Goal: Information Seeking & Learning: Learn about a topic

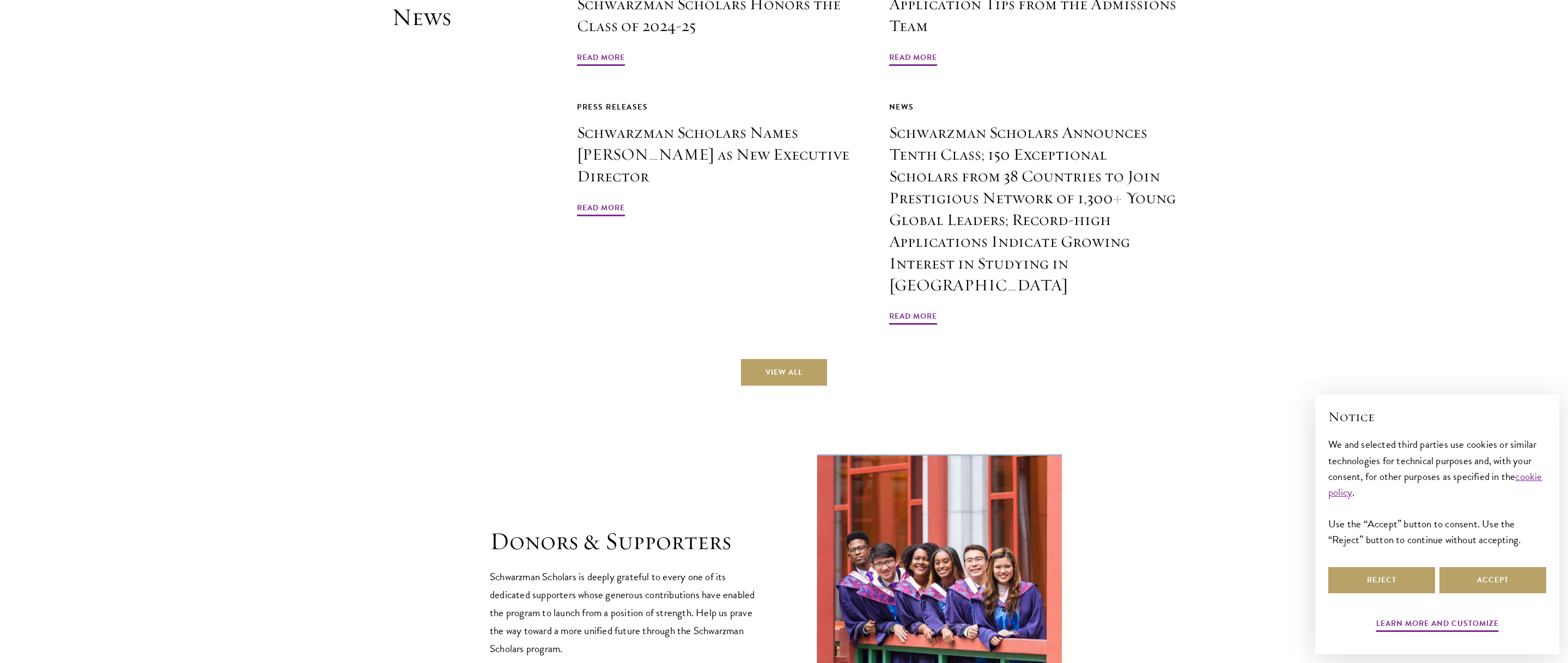
scroll to position [3049, 0]
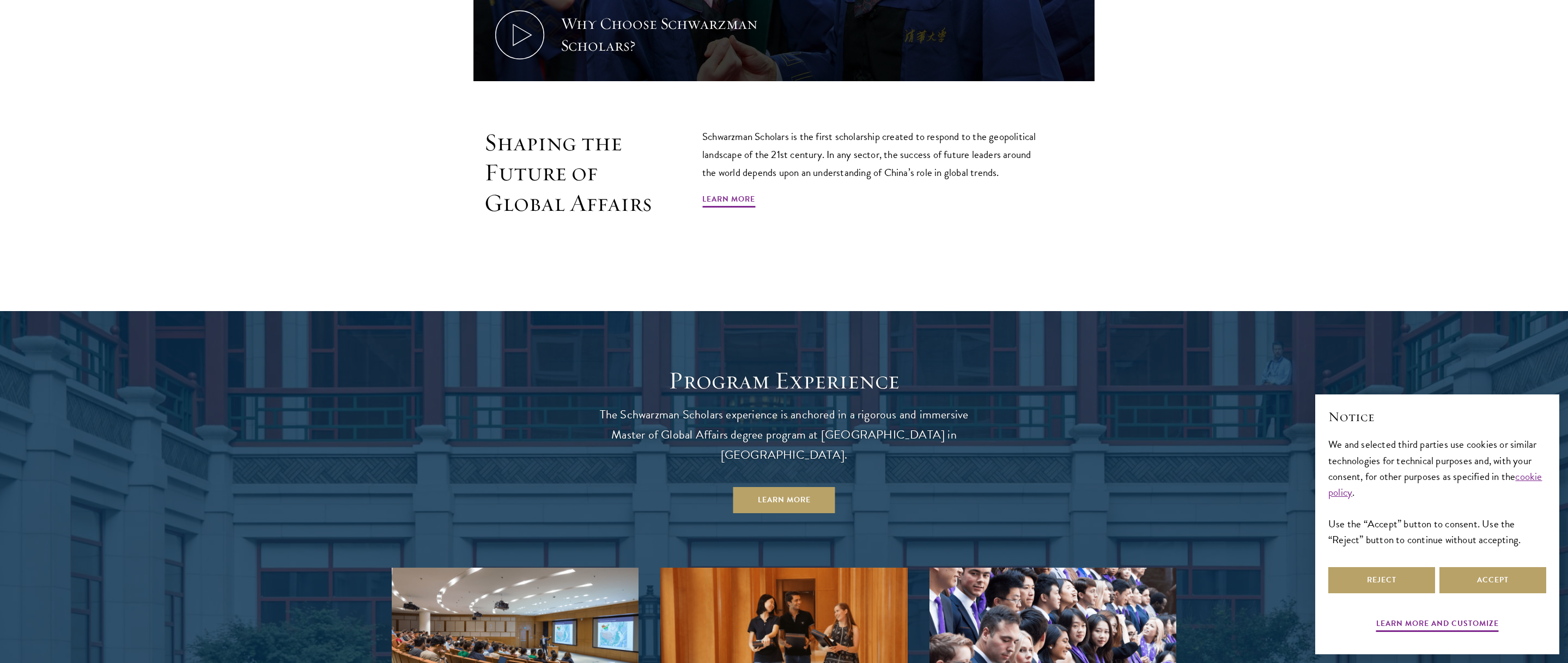
scroll to position [0, 0]
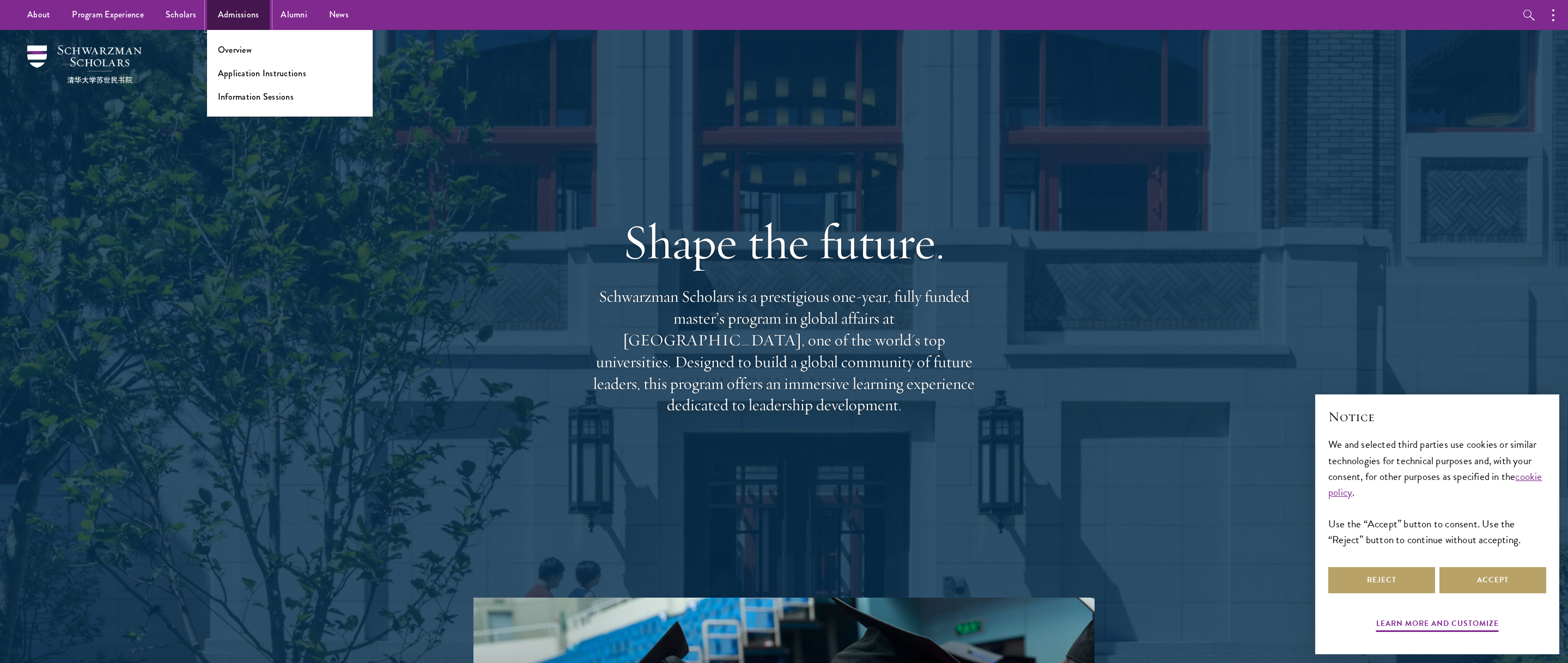
click at [226, 6] on link "Admissions" at bounding box center [238, 15] width 63 height 30
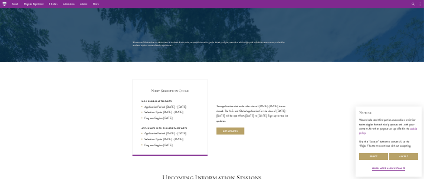
scroll to position [2064, 0]
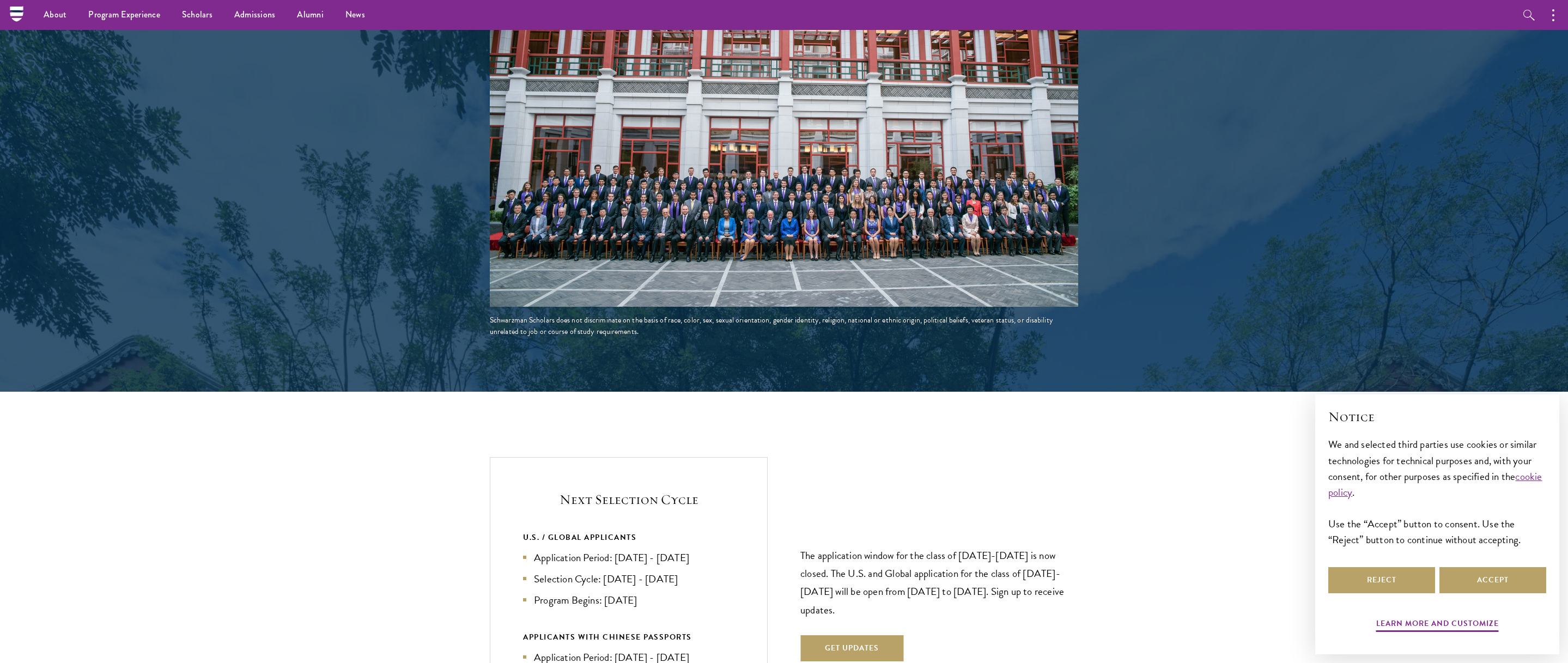
click at [738, 190] on img at bounding box center [784, 160] width 589 height 294
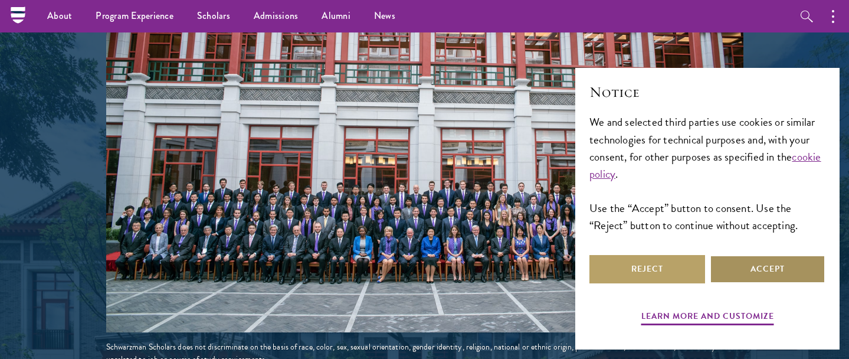
drag, startPoint x: 757, startPoint y: 273, endPoint x: 711, endPoint y: 272, distance: 46.0
click at [758, 273] on button "Accept" at bounding box center [767, 269] width 116 height 28
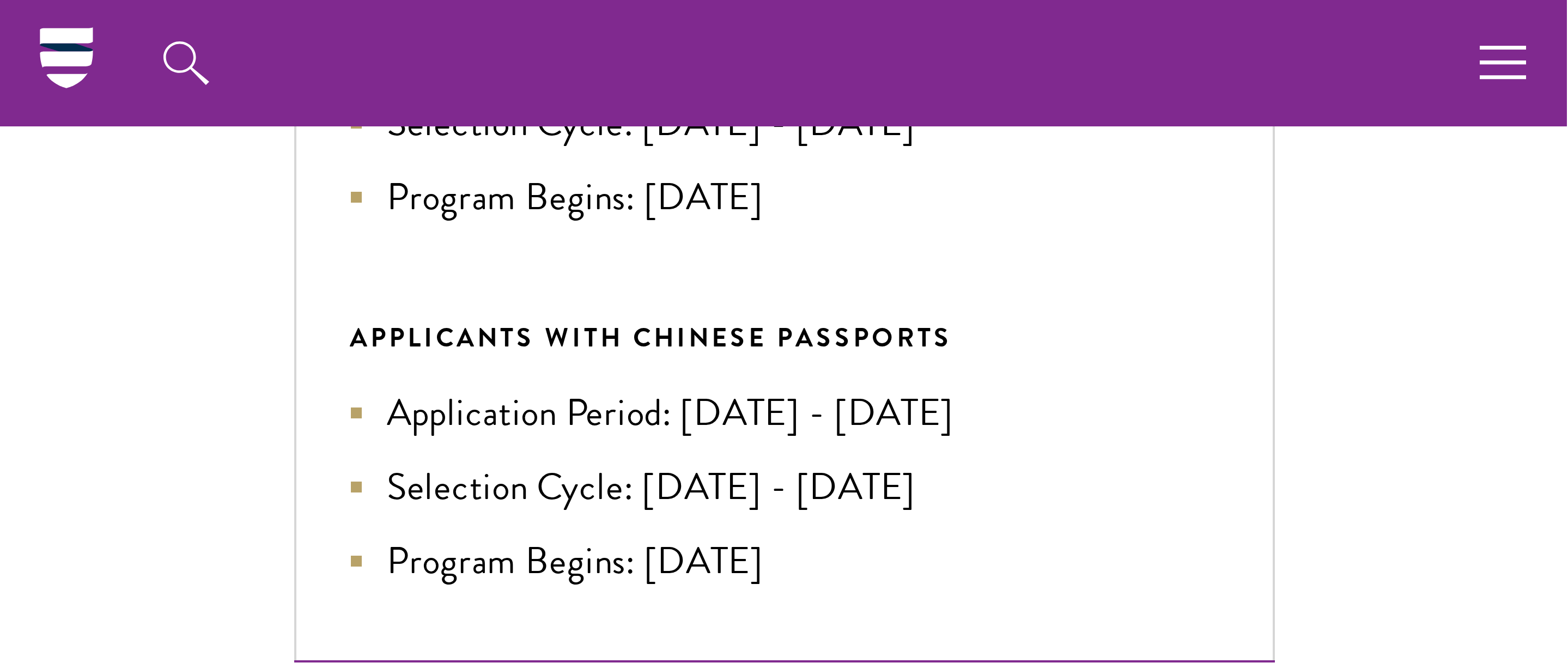
scroll to position [1769, 0]
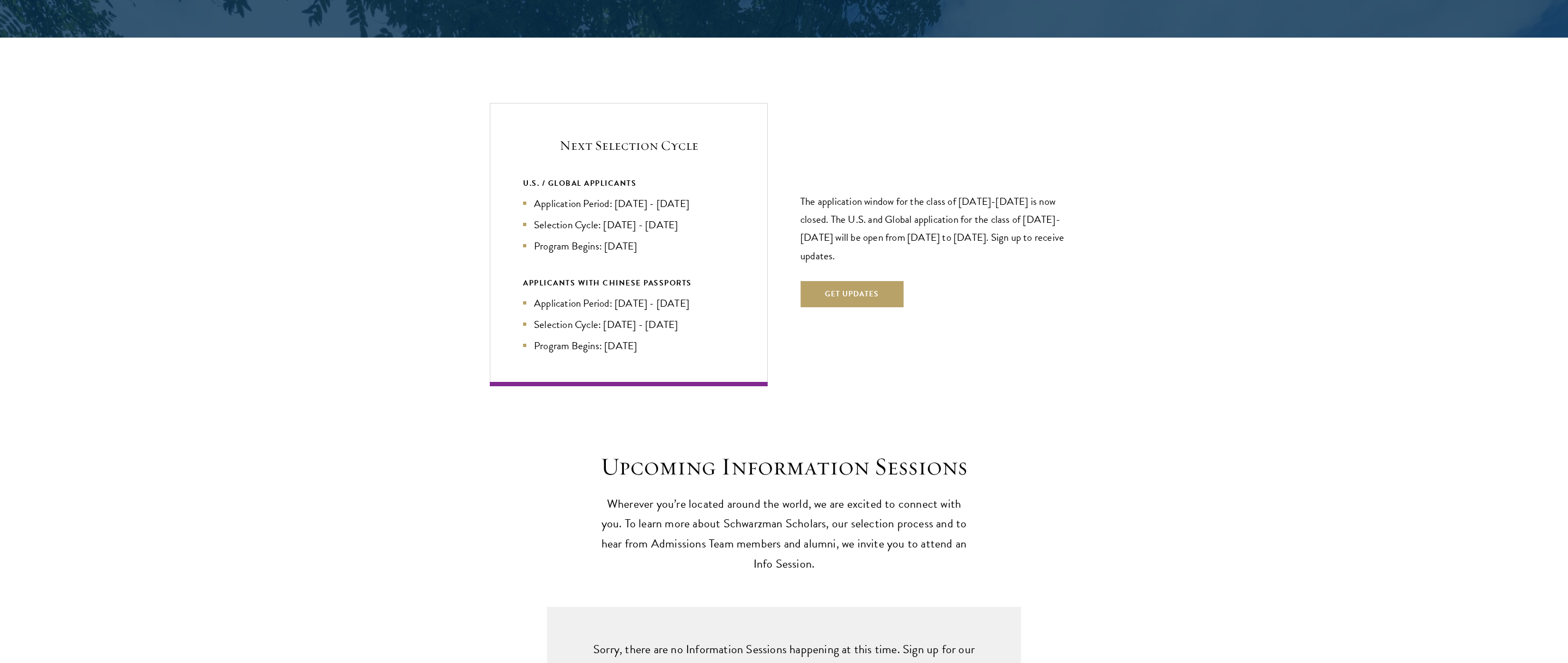
click at [1249, 524] on section "Upcoming Information Sessions Wherever you’re located around the world, we are …" at bounding box center [784, 512] width 1568 height 123
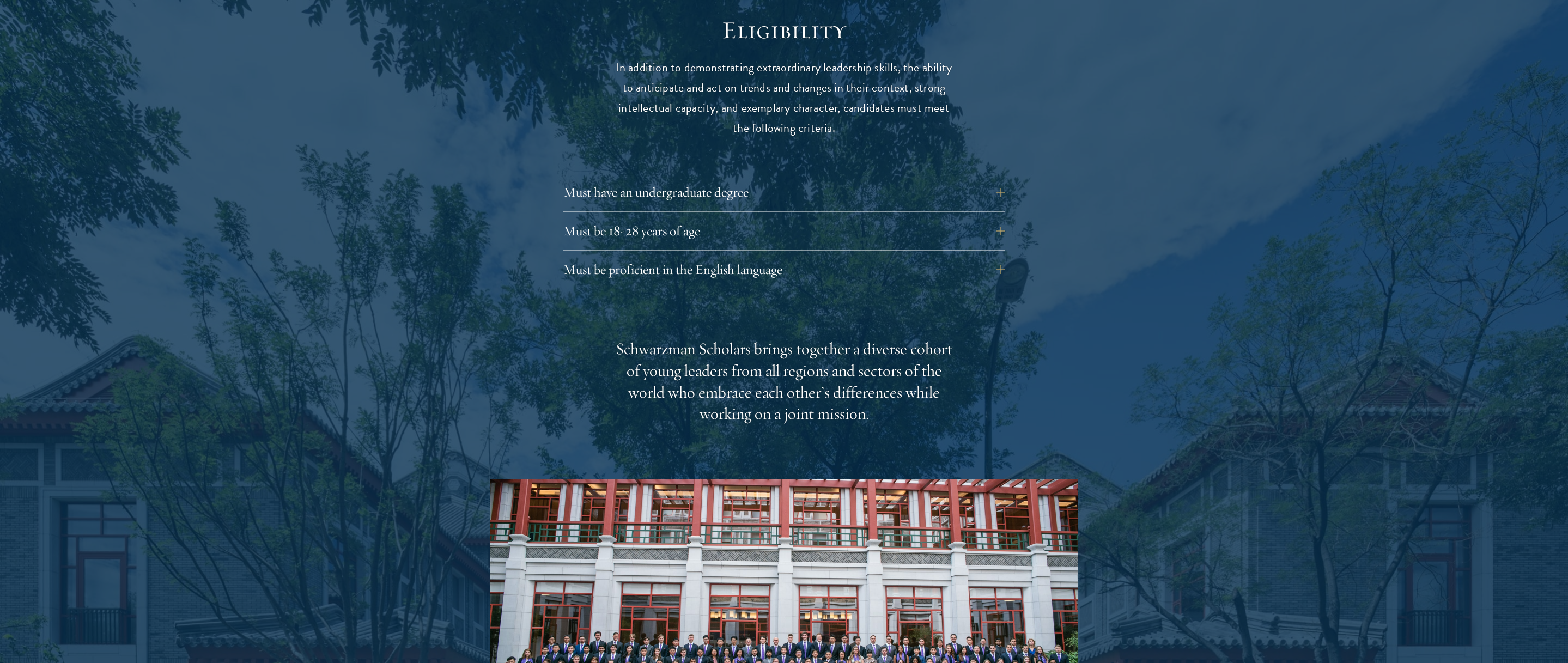
scroll to position [1450, 0]
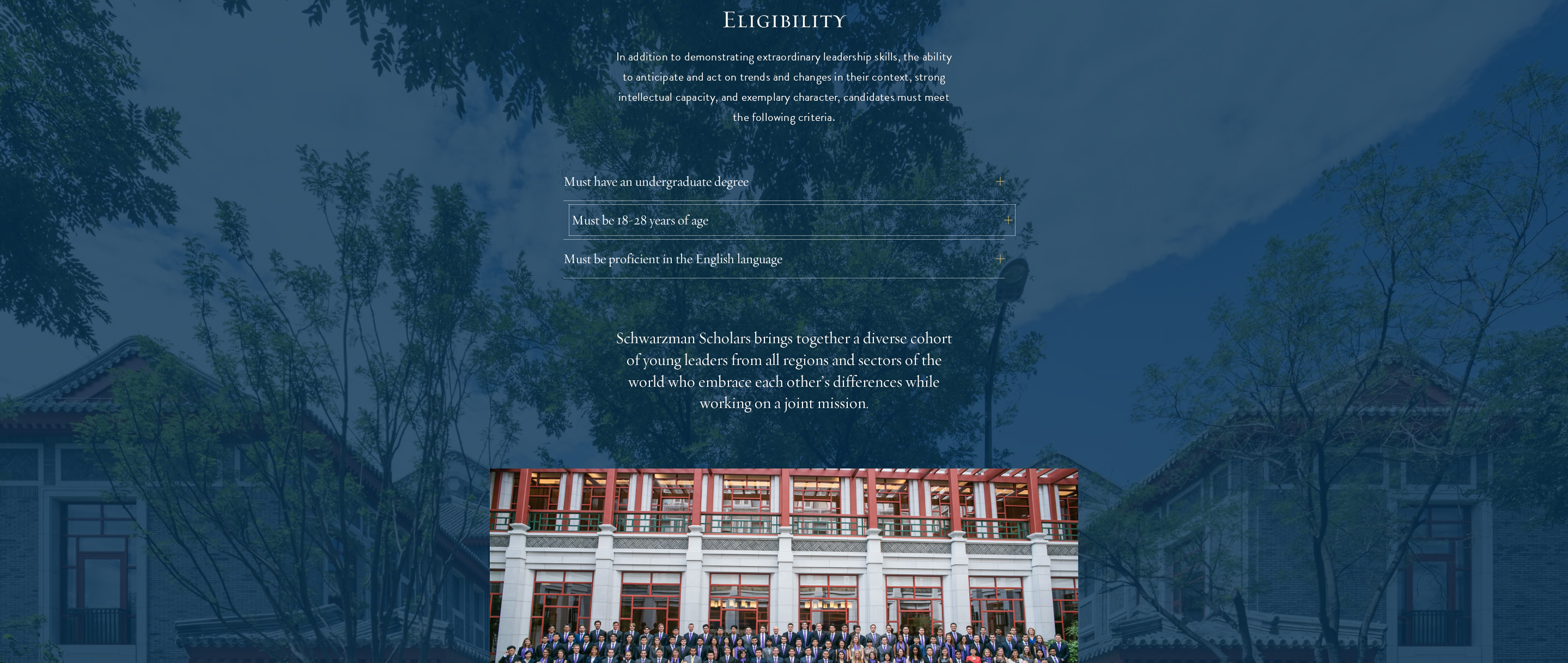
click at [648, 207] on button "Must be 18-28 years of age" at bounding box center [793, 220] width 442 height 26
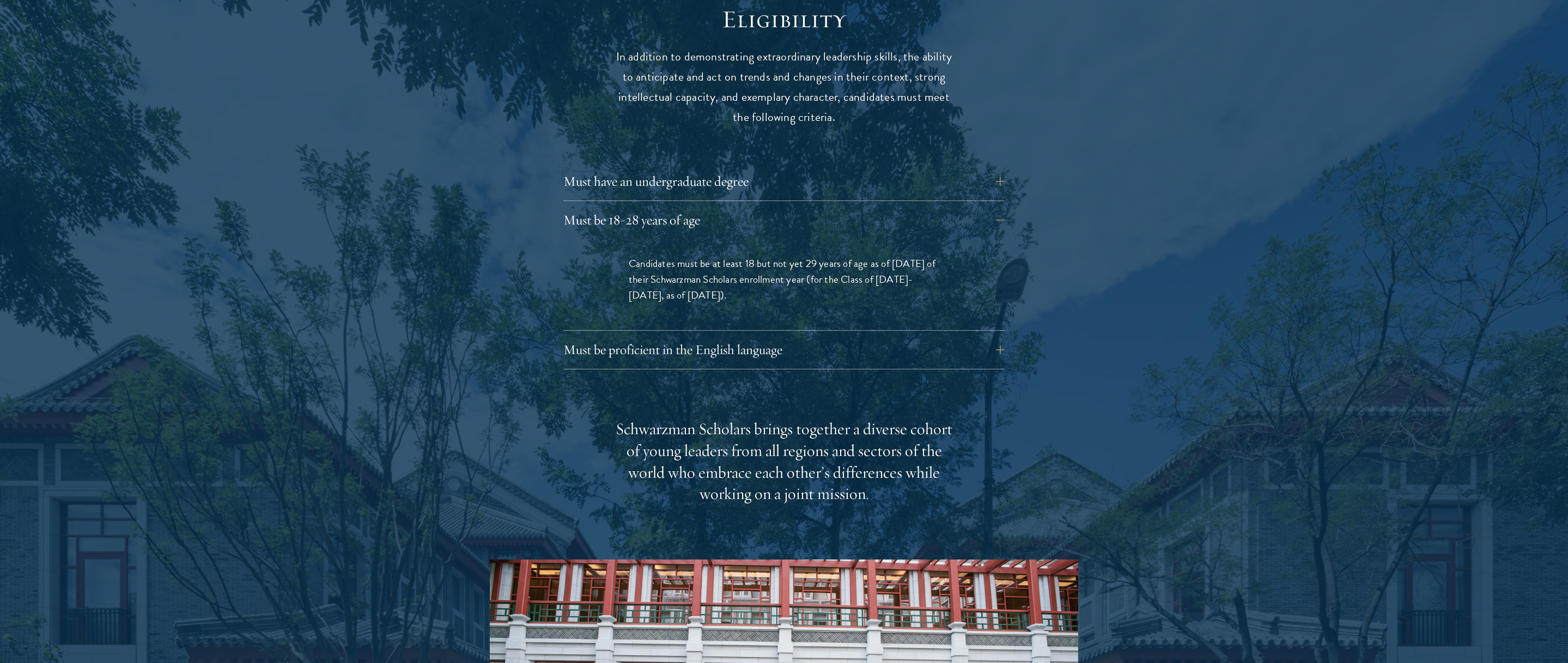
click at [1132, 280] on div at bounding box center [784, 444] width 1568 height 988
click at [990, 336] on button "Must be proficient in the English language" at bounding box center [793, 349] width 442 height 26
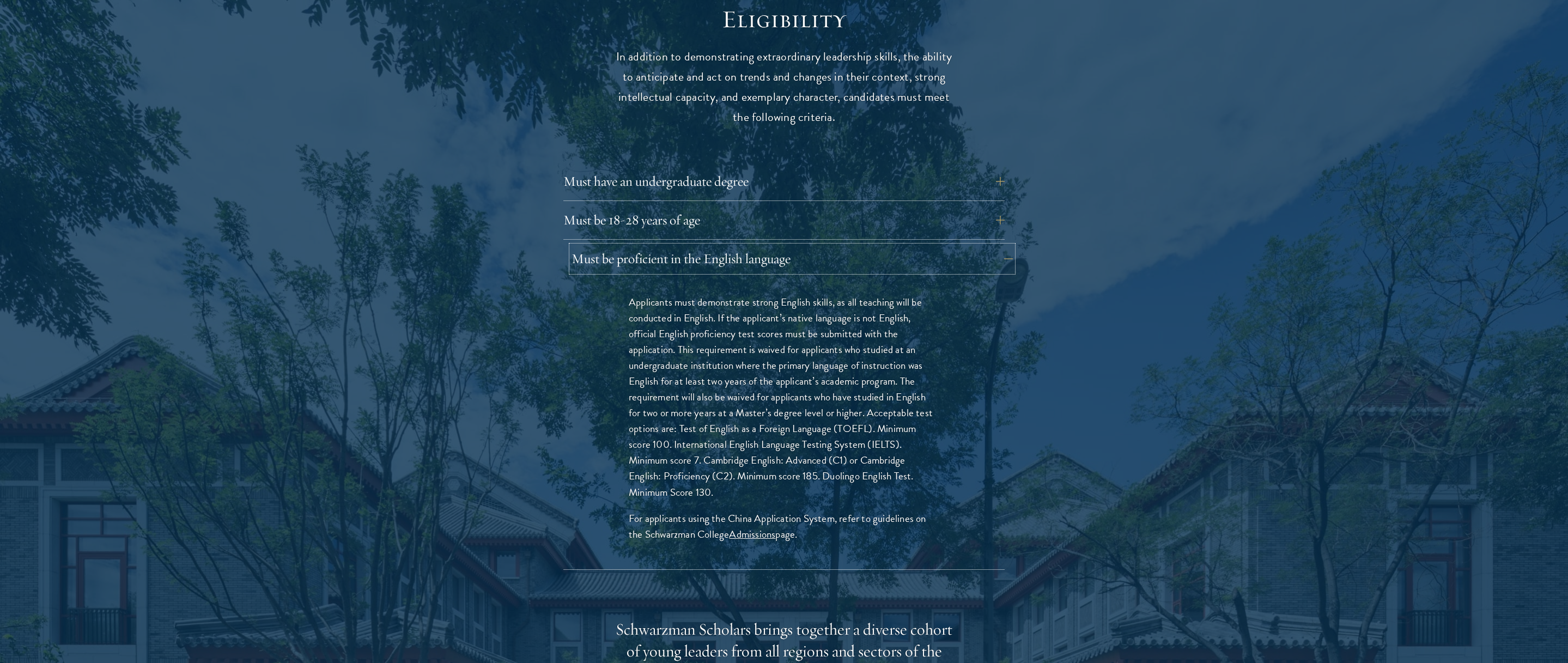
click at [973, 246] on button "Must be proficient in the English language" at bounding box center [793, 259] width 442 height 26
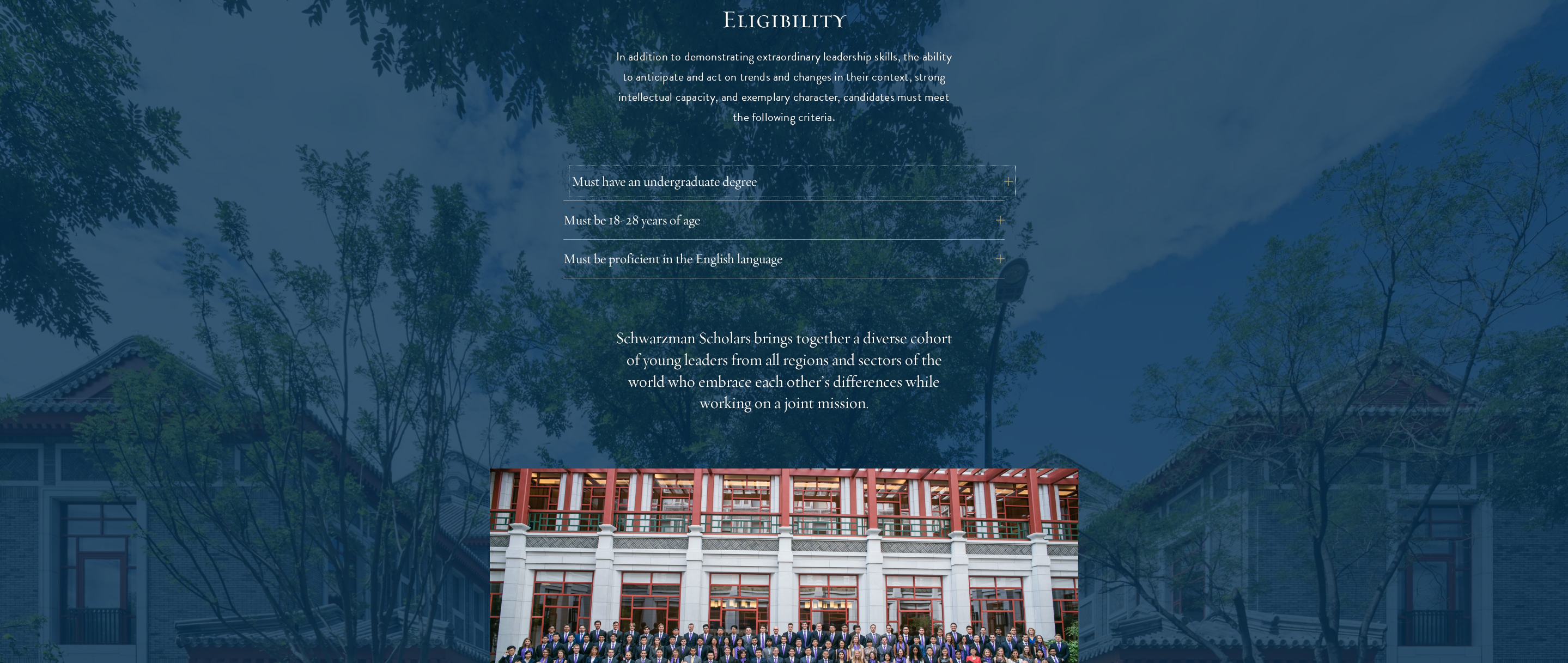
click at [903, 168] on button "Must have an undergraduate degree" at bounding box center [793, 181] width 442 height 26
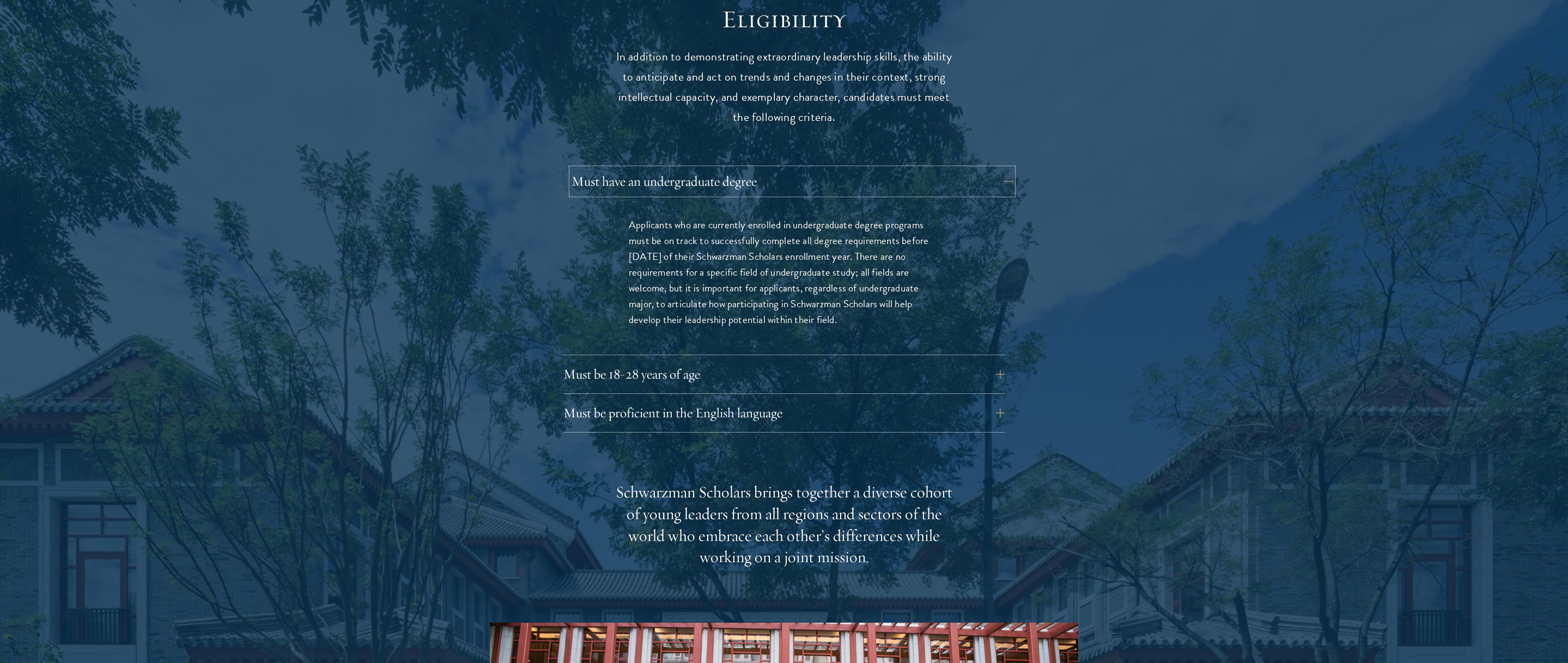
click at [903, 168] on button "Must have an undergraduate degree" at bounding box center [793, 181] width 442 height 26
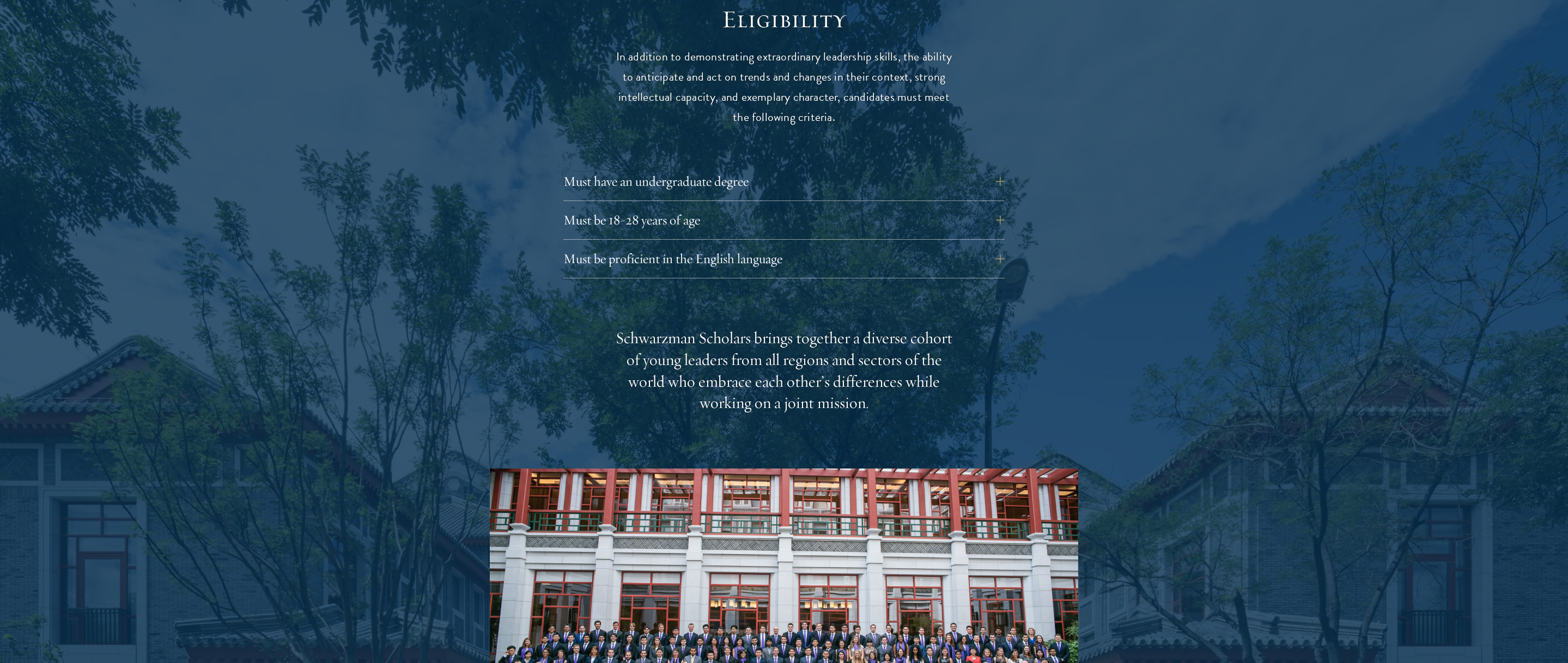
click at [1299, 348] on div at bounding box center [784, 399] width 1568 height 898
drag, startPoint x: 1299, startPoint y: 348, endPoint x: 1249, endPoint y: 435, distance: 100.3
click at [1298, 348] on div at bounding box center [784, 399] width 1568 height 898
click at [1233, 406] on div at bounding box center [784, 399] width 1568 height 898
click at [1232, 406] on div at bounding box center [784, 399] width 1568 height 898
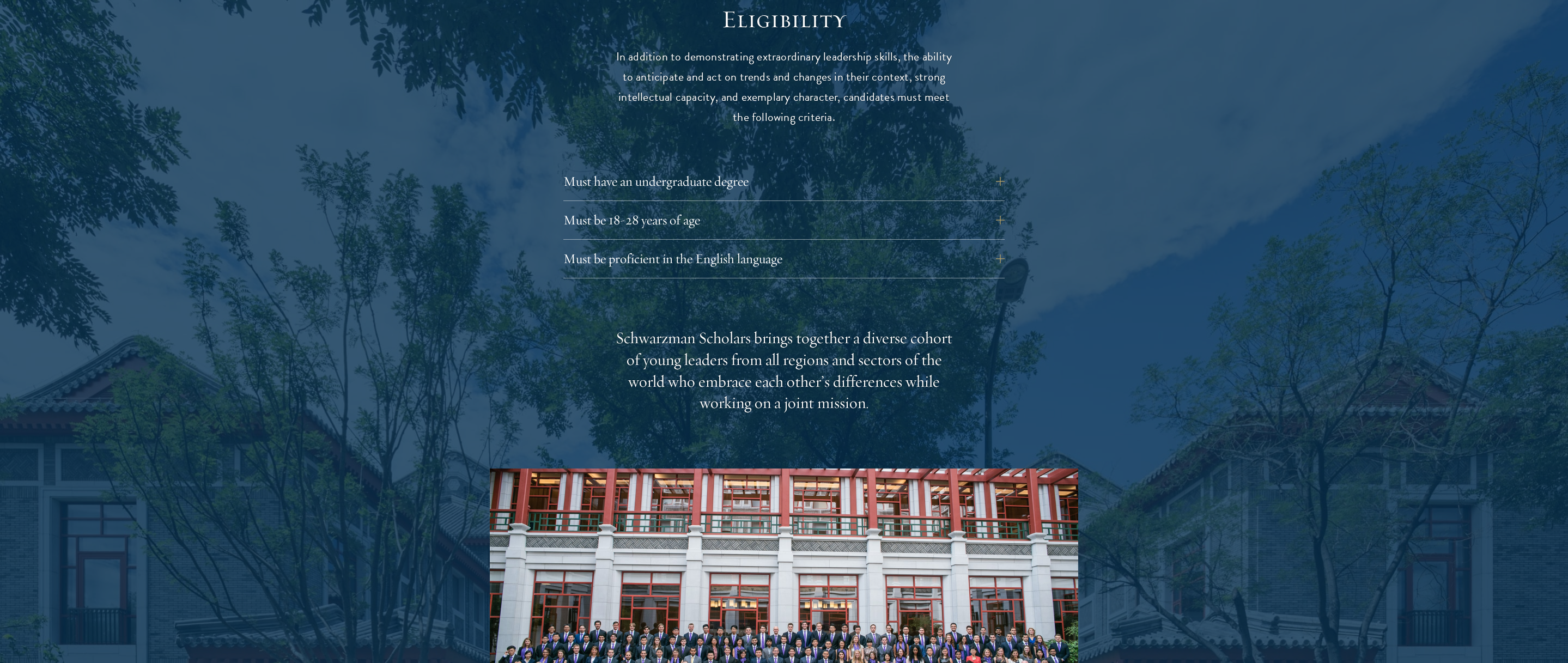
scroll to position [1613, 0]
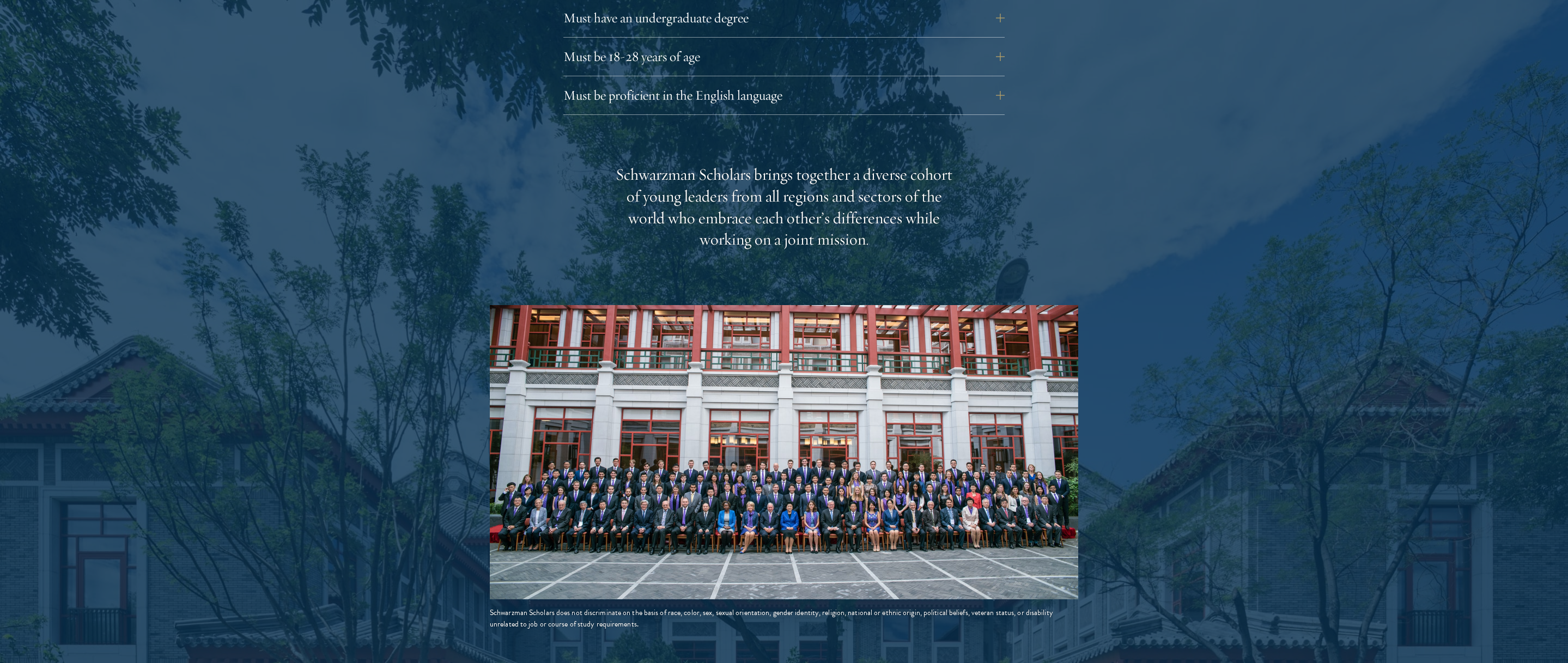
click at [1231, 404] on div at bounding box center [784, 235] width 1568 height 898
click at [1348, 408] on div at bounding box center [784, 235] width 1568 height 898
click at [1260, 438] on div at bounding box center [784, 235] width 1568 height 898
click at [1209, 381] on div at bounding box center [784, 235] width 1568 height 898
